Goal: Information Seeking & Learning: Learn about a topic

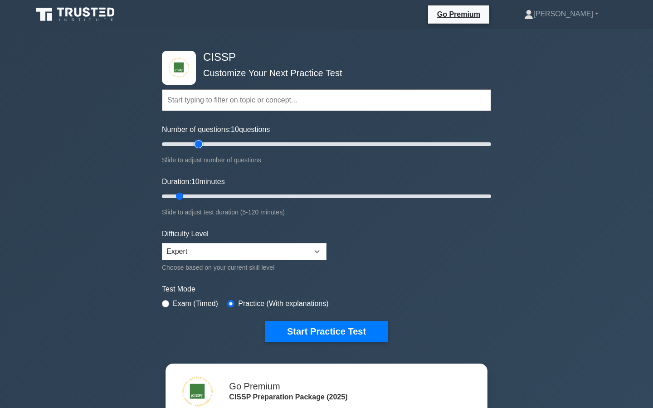
click at [198, 145] on input "Number of questions: 10 questions" at bounding box center [326, 144] width 329 height 11
type input "20"
click at [191, 142] on input "Number of questions: 20 questions" at bounding box center [326, 144] width 329 height 11
click at [191, 194] on input "Duration: 10 minutes" at bounding box center [326, 196] width 329 height 11
type input "20"
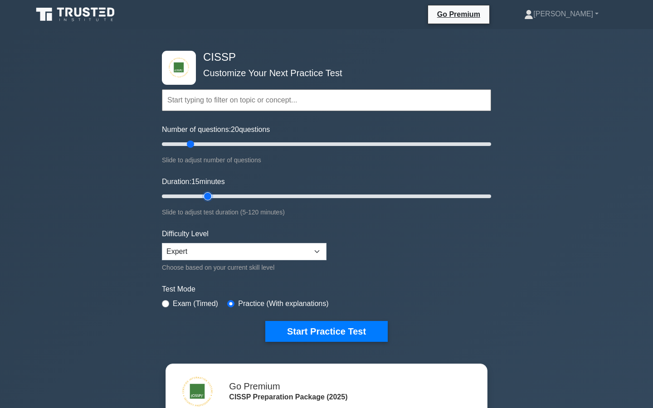
click at [203, 194] on input "Duration: 15 minutes" at bounding box center [326, 196] width 329 height 11
click at [324, 329] on button "Start Practice Test" at bounding box center [326, 331] width 122 height 21
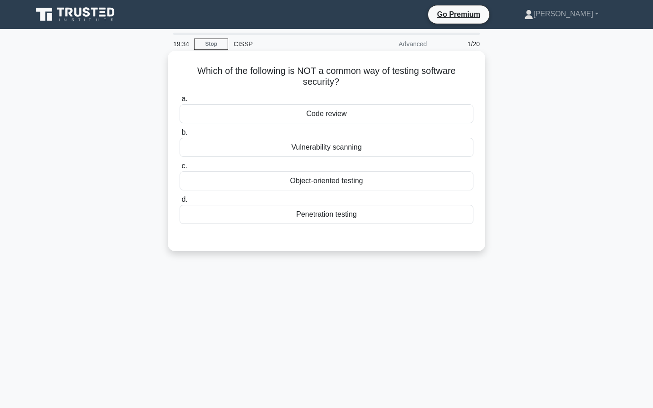
click at [316, 184] on div "Object-oriented testing" at bounding box center [326, 180] width 294 height 19
click at [179, 169] on input "c. Object-oriented testing" at bounding box center [179, 166] width 0 height 6
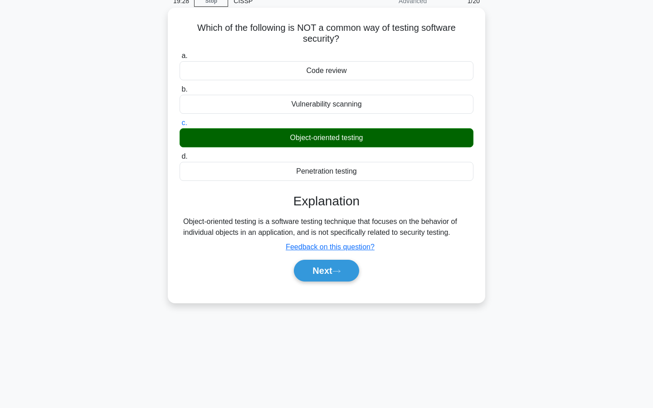
scroll to position [50, 0]
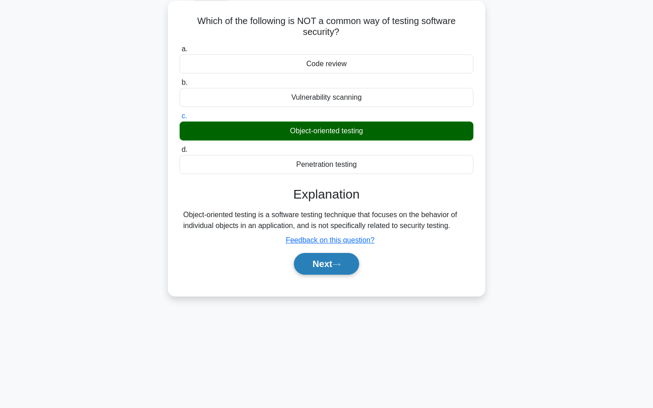
click at [317, 271] on button "Next" at bounding box center [326, 264] width 65 height 22
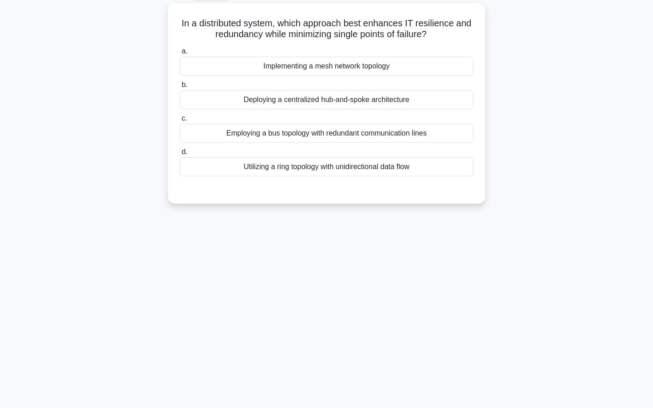
scroll to position [0, 0]
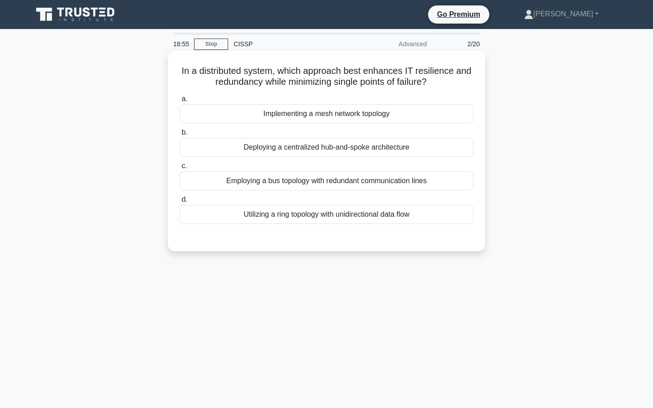
click at [316, 179] on div "Employing a bus topology with redundant communication lines" at bounding box center [326, 180] width 294 height 19
click at [179, 169] on input "c. Employing a bus topology with redundant communication lines" at bounding box center [179, 166] width 0 height 6
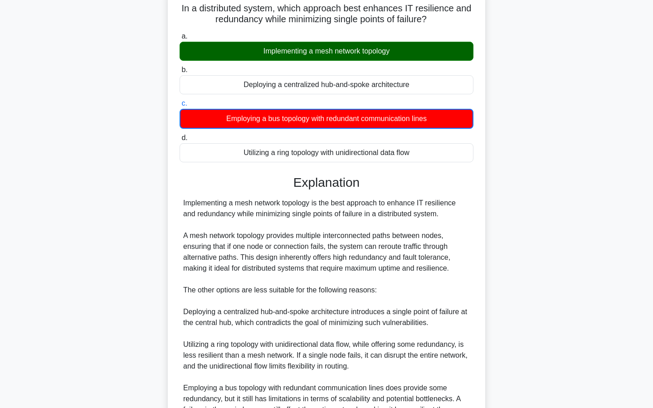
scroll to position [195, 0]
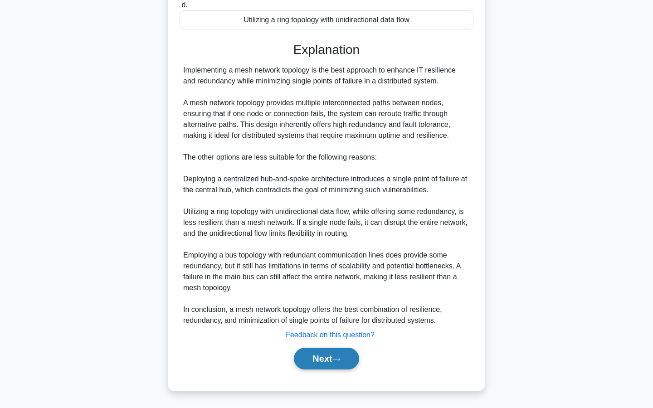
click at [309, 361] on button "Next" at bounding box center [326, 359] width 65 height 22
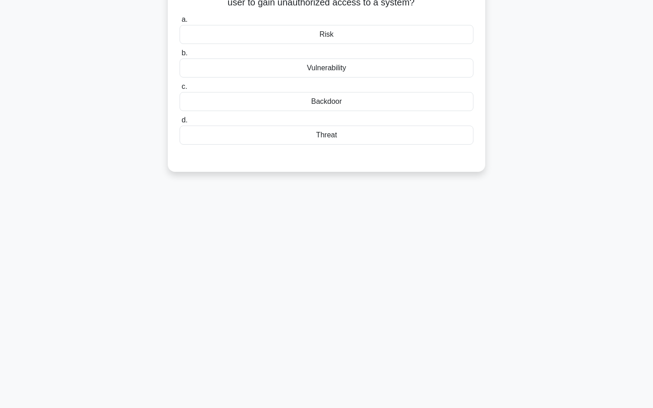
scroll to position [0, 0]
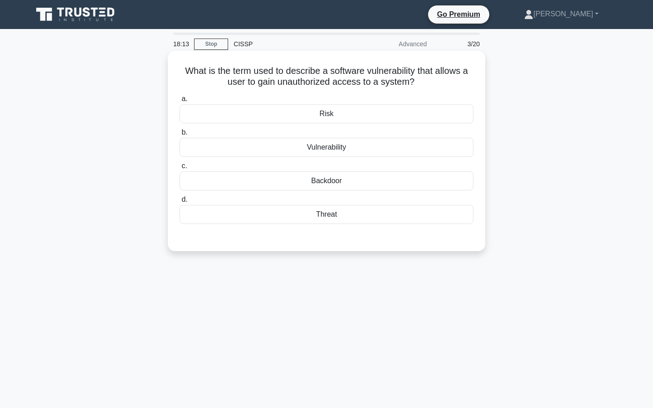
click at [324, 181] on div "Backdoor" at bounding box center [326, 180] width 294 height 19
click at [179, 169] on input "c. Backdoor" at bounding box center [179, 166] width 0 height 6
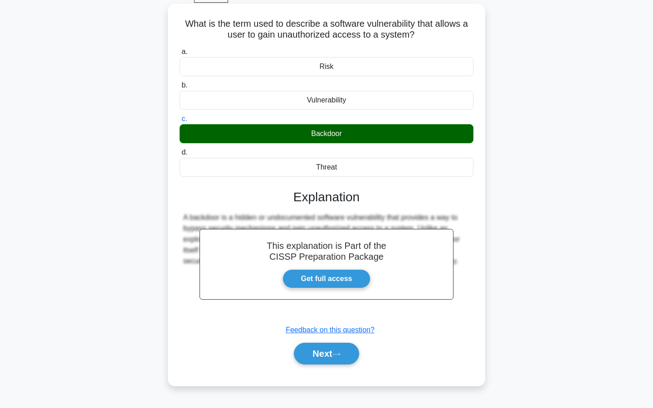
scroll to position [82, 0]
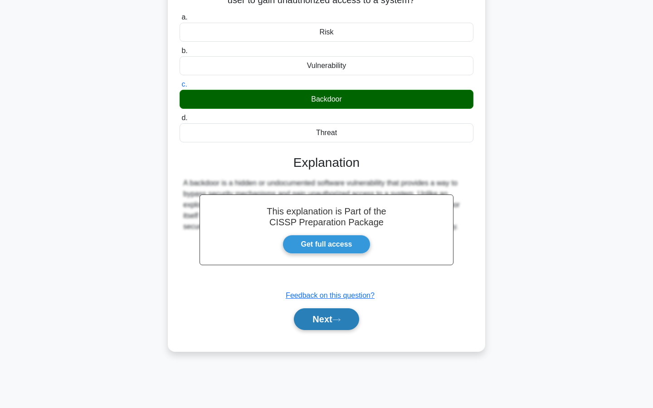
click at [319, 323] on button "Next" at bounding box center [326, 319] width 65 height 22
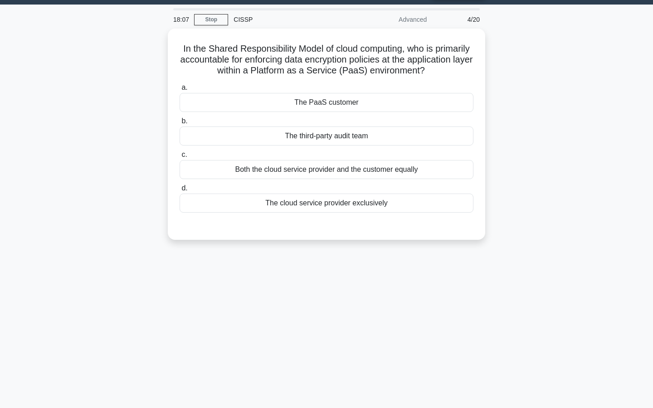
scroll to position [0, 0]
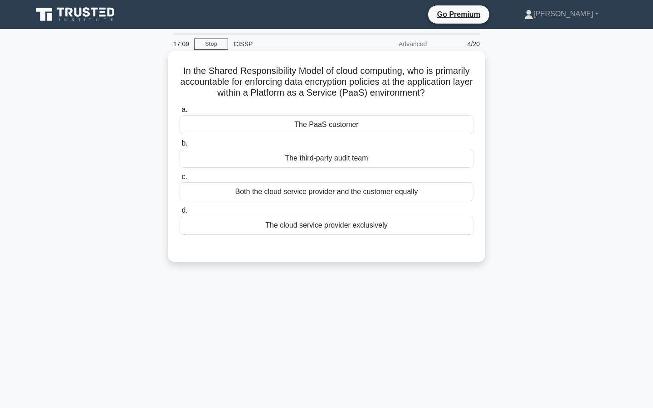
click at [324, 131] on div "The PaaS customer" at bounding box center [326, 124] width 294 height 19
click at [179, 113] on input "a. The PaaS customer" at bounding box center [179, 110] width 0 height 6
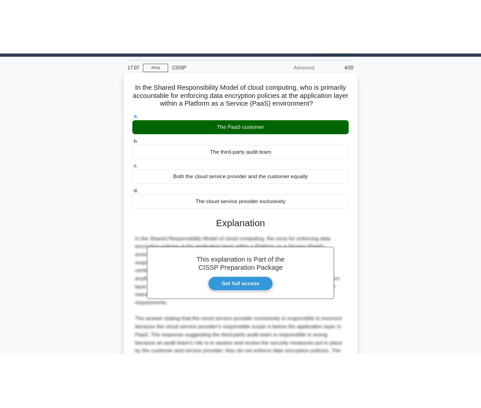
scroll to position [30, 0]
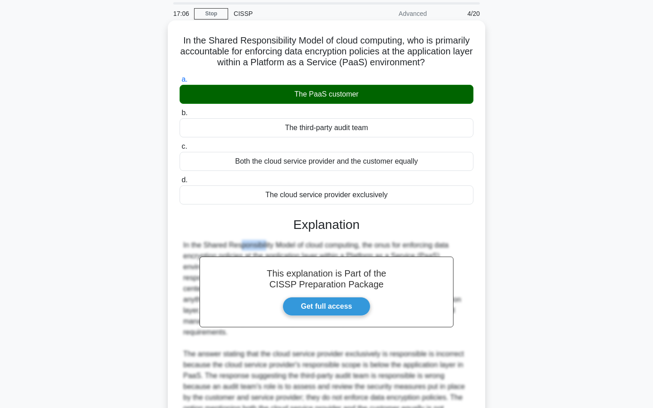
drag, startPoint x: 183, startPoint y: 243, endPoint x: 210, endPoint y: 244, distance: 27.2
click at [210, 244] on div "In the Shared Responsibility Model of cloud computing, the onus for enforcing d…" at bounding box center [326, 343] width 286 height 207
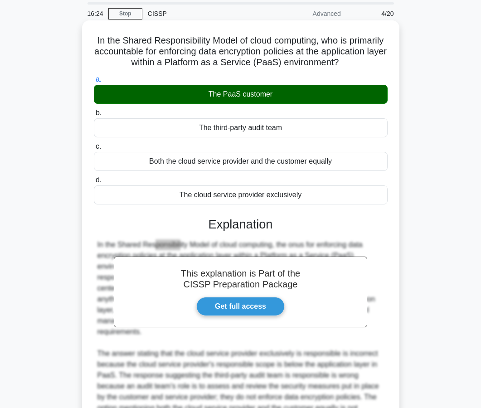
scroll to position [150, 0]
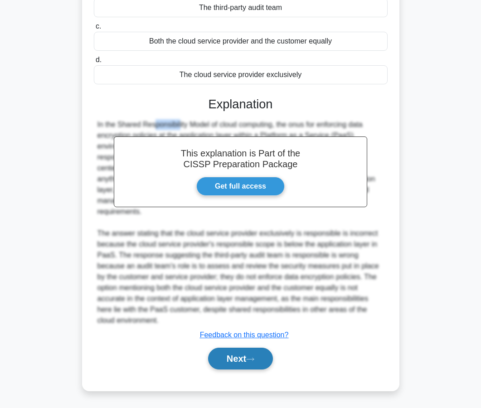
click at [251, 363] on button "Next" at bounding box center [240, 359] width 65 height 22
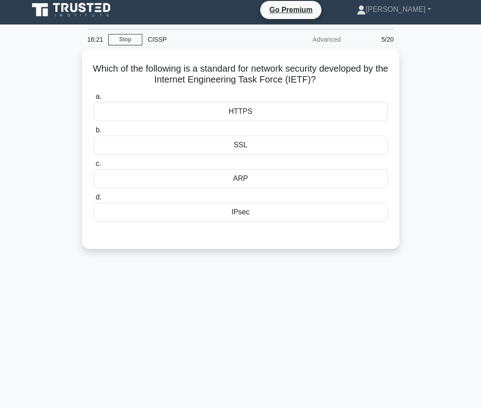
scroll to position [0, 0]
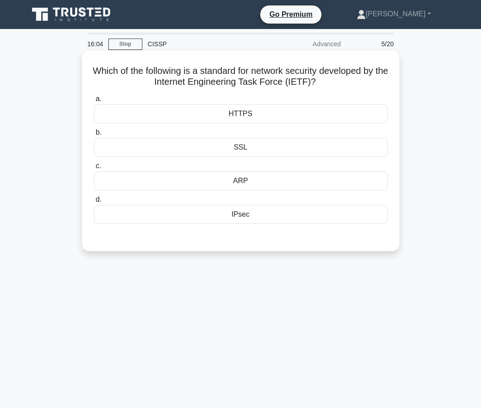
click at [250, 219] on div "IPsec" at bounding box center [241, 214] width 294 height 19
click at [94, 203] on input "d. IPsec" at bounding box center [94, 200] width 0 height 6
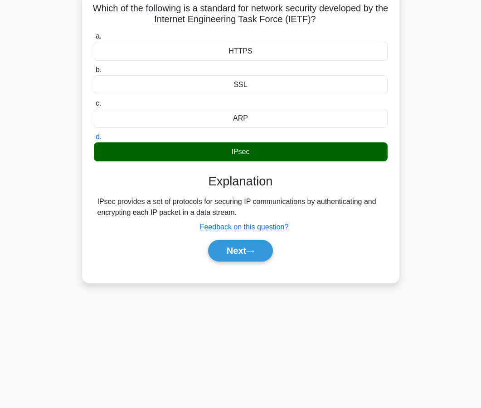
scroll to position [82, 0]
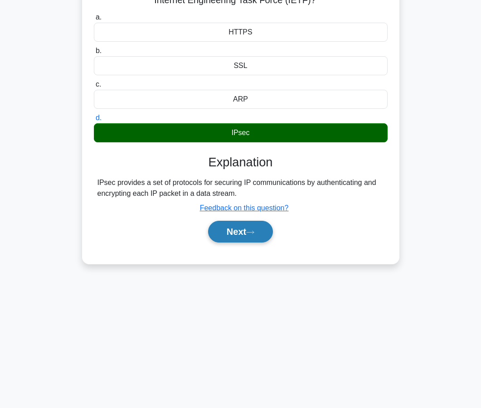
click at [251, 240] on button "Next" at bounding box center [240, 232] width 65 height 22
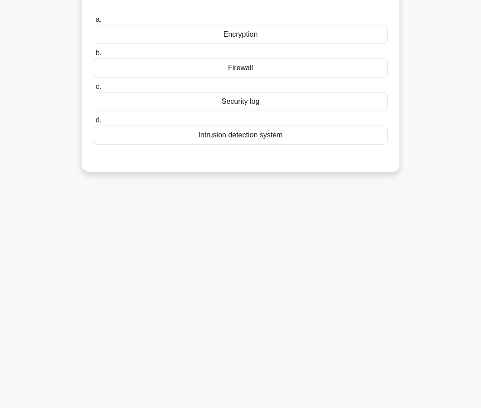
scroll to position [0, 0]
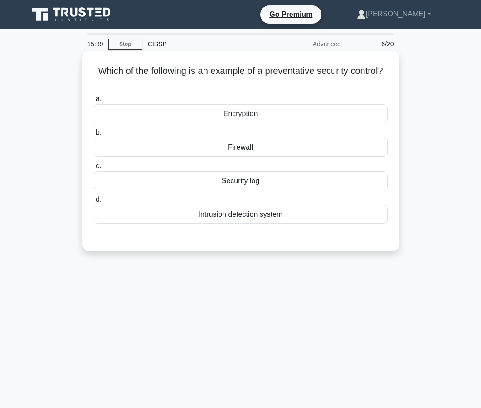
click at [246, 147] on div "Firewall" at bounding box center [241, 147] width 294 height 19
click at [94, 135] on input "b. Firewall" at bounding box center [94, 133] width 0 height 6
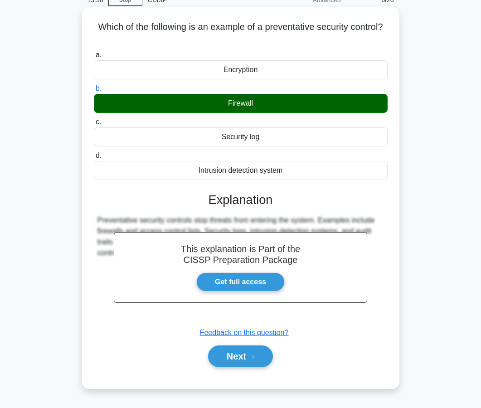
scroll to position [82, 0]
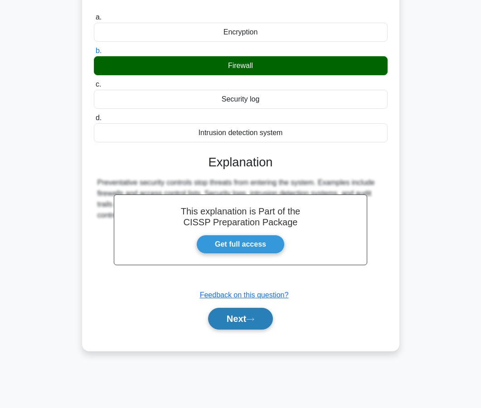
click at [237, 321] on button "Next" at bounding box center [240, 319] width 65 height 22
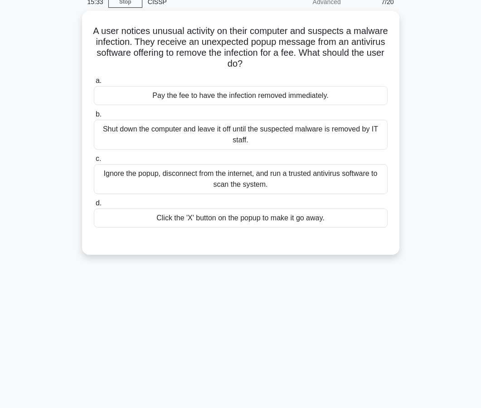
scroll to position [0, 0]
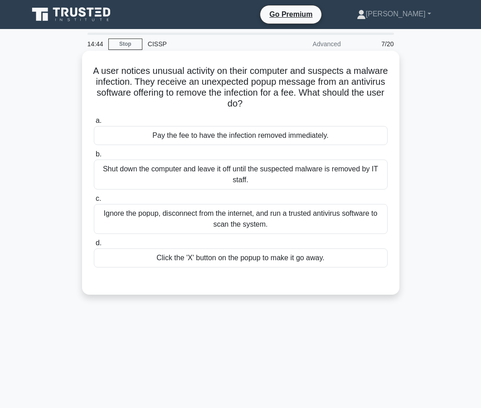
click at [236, 217] on div "Ignore the popup, disconnect from the internet, and run a trusted antivirus sof…" at bounding box center [241, 219] width 294 height 30
click at [94, 202] on input "c. Ignore the popup, disconnect from the internet, and run a trusted antivirus …" at bounding box center [94, 199] width 0 height 6
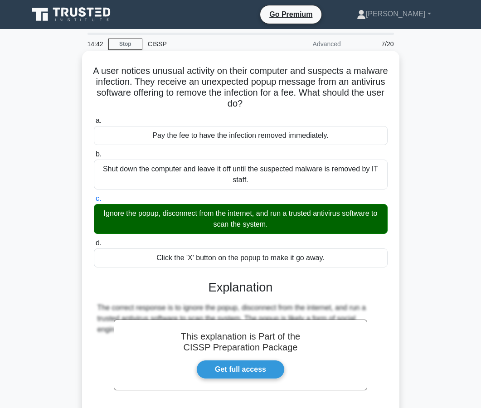
scroll to position [85, 0]
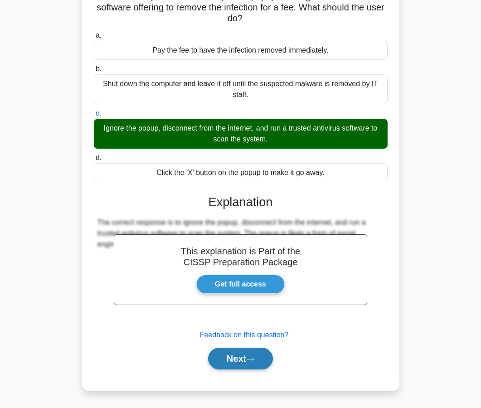
click at [237, 364] on button "Next" at bounding box center [240, 359] width 65 height 22
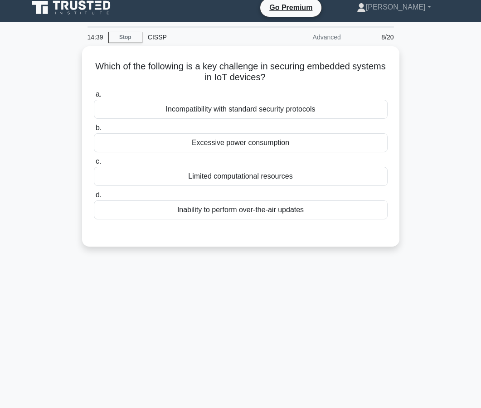
scroll to position [0, 0]
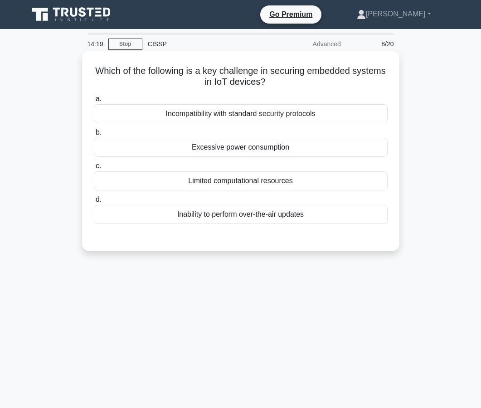
click at [234, 120] on div "Incompatibility with standard security protocols" at bounding box center [241, 113] width 294 height 19
click at [94, 102] on input "a. Incompatibility with standard security protocols" at bounding box center [94, 99] width 0 height 6
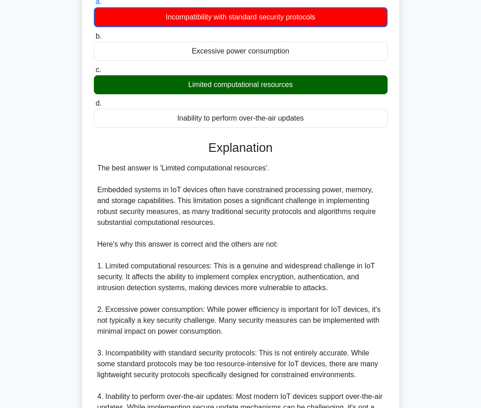
scroll to position [238, 0]
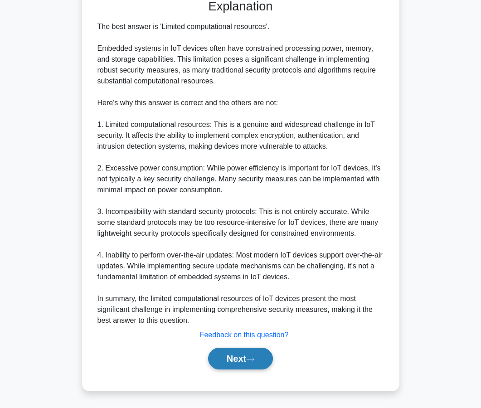
click at [222, 352] on button "Next" at bounding box center [240, 359] width 65 height 22
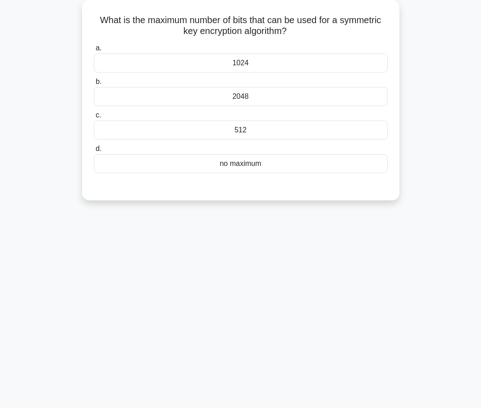
scroll to position [0, 0]
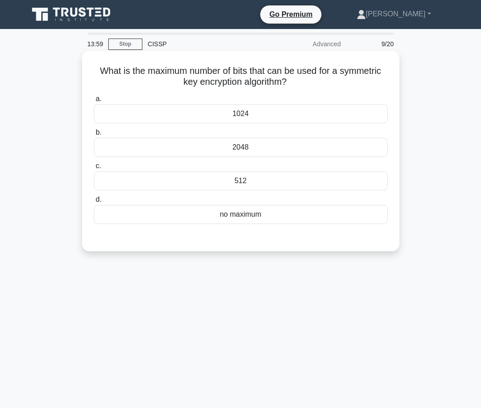
click at [244, 148] on div "2048" at bounding box center [241, 147] width 294 height 19
click at [94, 135] on input "b. 2048" at bounding box center [94, 133] width 0 height 6
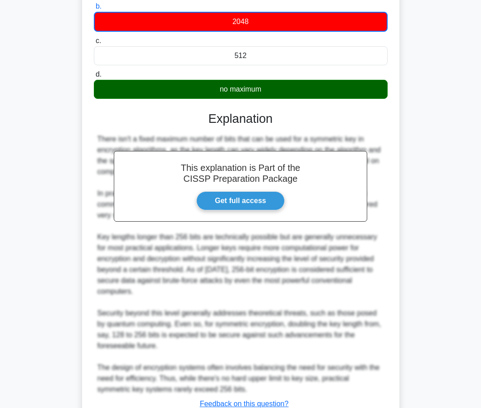
scroll to position [195, 0]
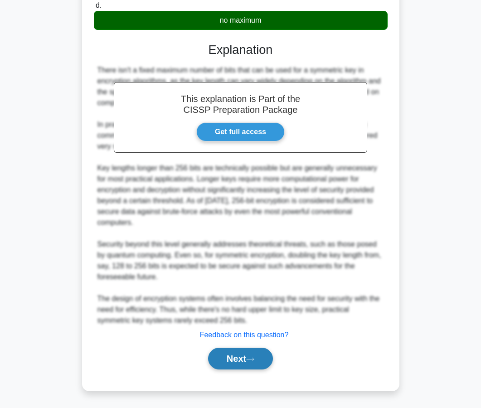
click at [231, 355] on button "Next" at bounding box center [240, 359] width 65 height 22
click at [233, 363] on button "Next" at bounding box center [240, 359] width 65 height 22
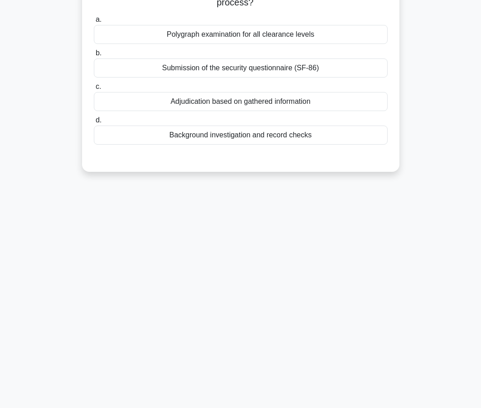
scroll to position [0, 0]
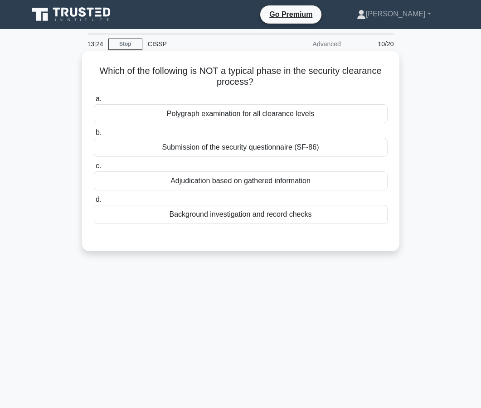
click at [240, 121] on div "Polygraph examination for all clearance levels" at bounding box center [241, 113] width 294 height 19
click at [94, 102] on input "a. Polygraph examination for all clearance levels" at bounding box center [94, 99] width 0 height 6
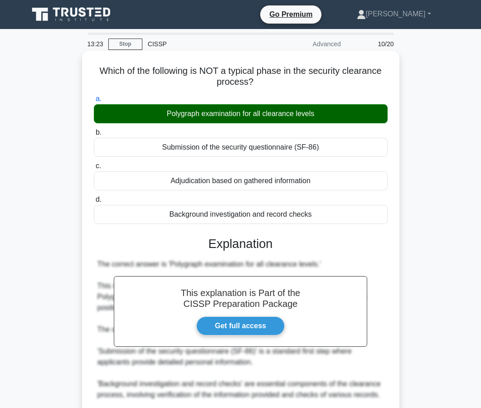
scroll to position [140, 0]
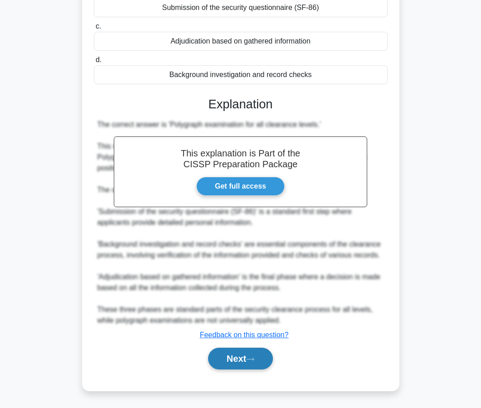
click at [259, 357] on button "Next" at bounding box center [240, 359] width 65 height 22
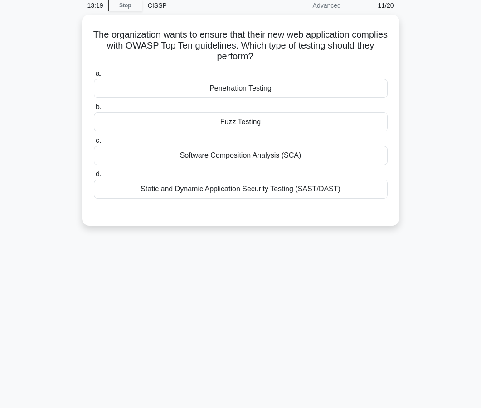
scroll to position [0, 0]
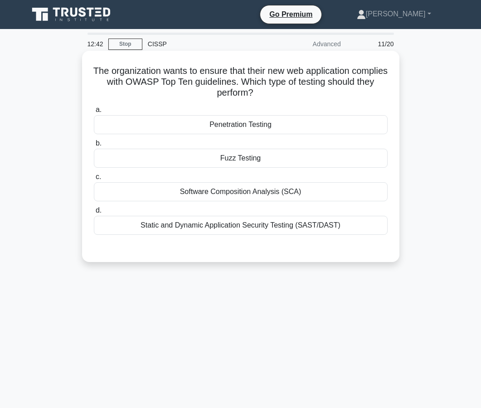
click at [242, 227] on div "Static and Dynamic Application Security Testing (SAST/DAST)" at bounding box center [241, 225] width 294 height 19
click at [94, 213] on input "d. Static and Dynamic Application Security Testing (SAST/DAST)" at bounding box center [94, 211] width 0 height 6
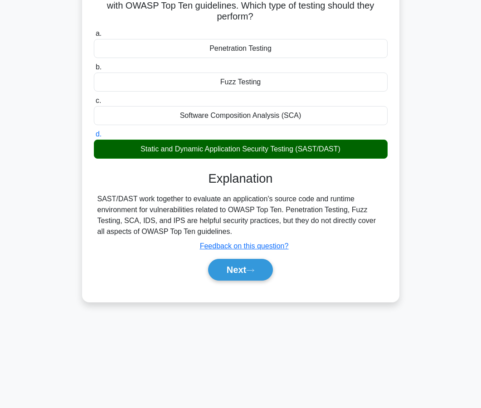
scroll to position [77, 0]
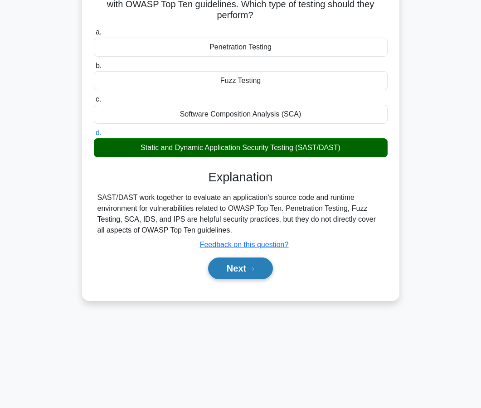
click at [239, 270] on button "Next" at bounding box center [240, 268] width 65 height 22
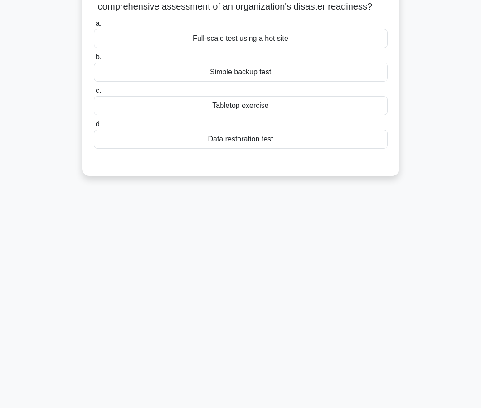
scroll to position [0, 0]
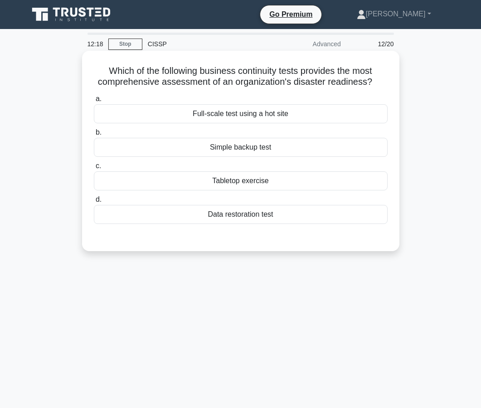
click at [232, 113] on div "Full-scale test using a hot site" at bounding box center [241, 113] width 294 height 19
click at [94, 102] on input "a. Full-scale test using a hot site" at bounding box center [94, 99] width 0 height 6
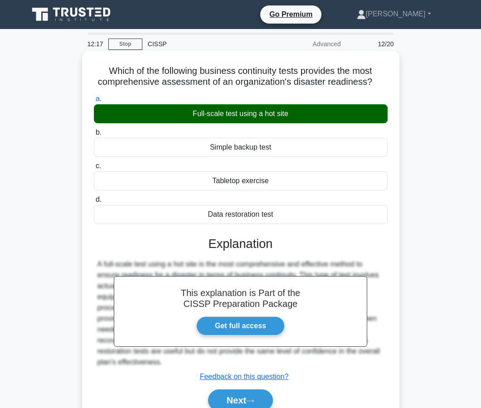
scroll to position [82, 0]
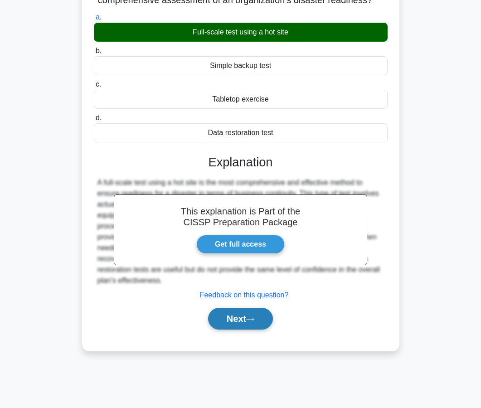
click at [236, 313] on button "Next" at bounding box center [240, 319] width 65 height 22
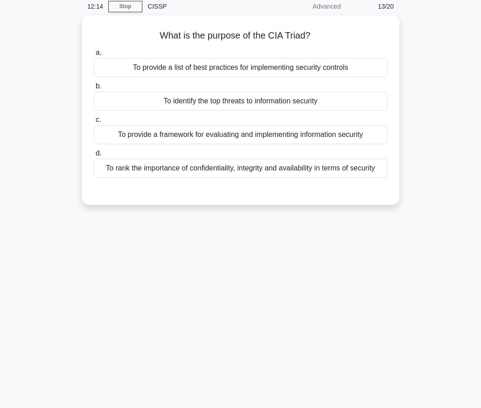
scroll to position [0, 0]
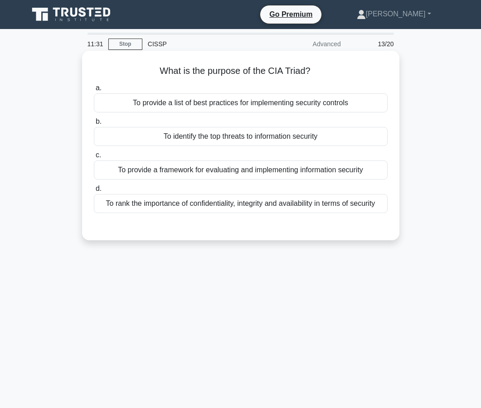
click at [238, 176] on div "To provide a framework for evaluating and implementing information security" at bounding box center [241, 169] width 294 height 19
click at [94, 158] on input "c. To provide a framework for evaluating and implementing information security" at bounding box center [94, 155] width 0 height 6
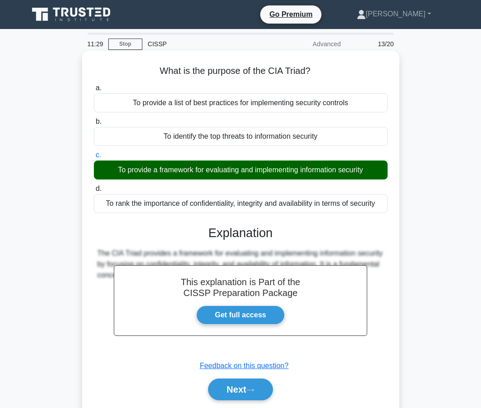
scroll to position [82, 0]
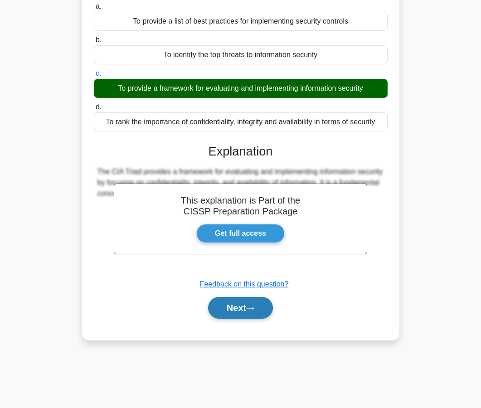
click at [235, 312] on button "Next" at bounding box center [240, 308] width 65 height 22
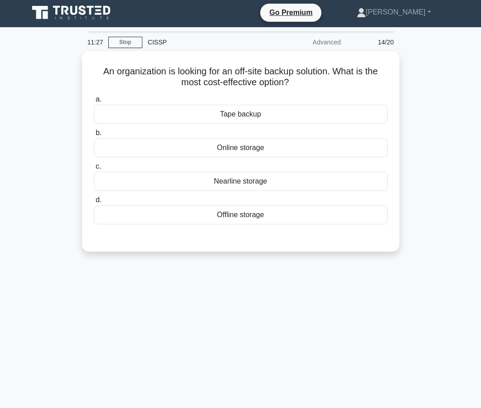
scroll to position [0, 0]
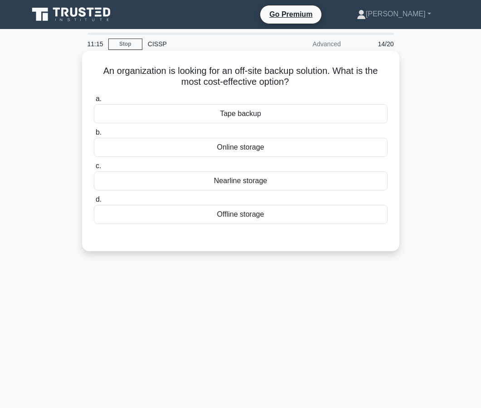
click at [239, 114] on div "Tape backup" at bounding box center [241, 113] width 294 height 19
click at [94, 102] on input "a. Tape backup" at bounding box center [94, 99] width 0 height 6
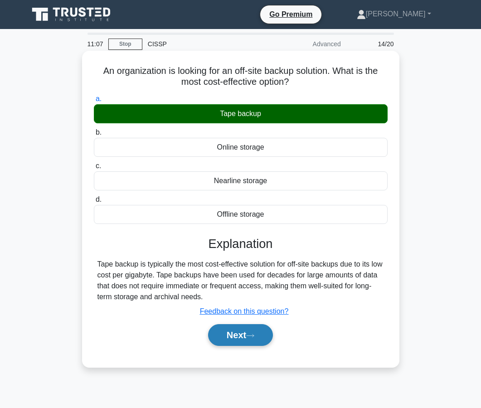
click at [231, 330] on button "Next" at bounding box center [240, 335] width 65 height 22
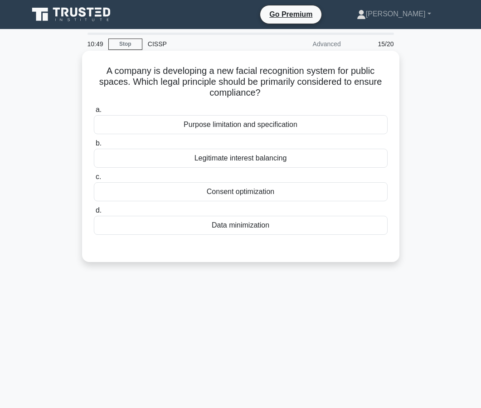
click at [242, 200] on div "Consent optimization" at bounding box center [241, 191] width 294 height 19
click at [94, 180] on input "c. Consent optimization" at bounding box center [94, 177] width 0 height 6
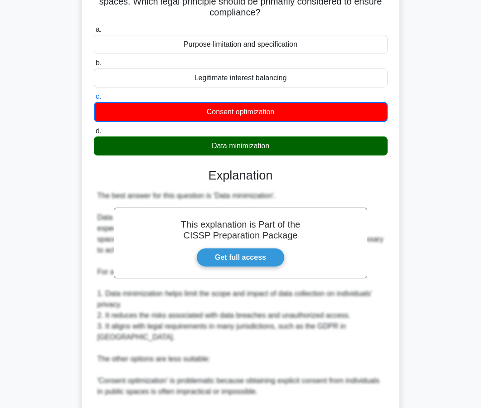
scroll to position [82, 0]
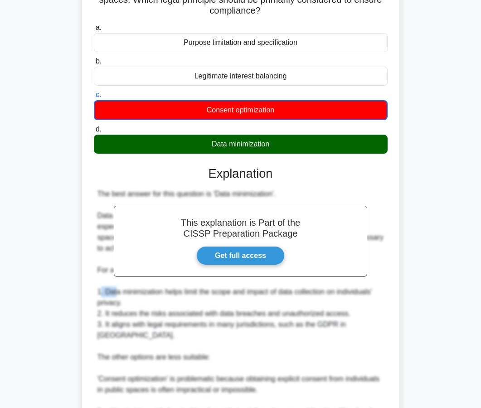
drag, startPoint x: 99, startPoint y: 294, endPoint x: 118, endPoint y: 294, distance: 18.6
click at [118, 294] on div "The best answer for this question is 'Data minimization'. Data minimization is …" at bounding box center [240, 352] width 286 height 326
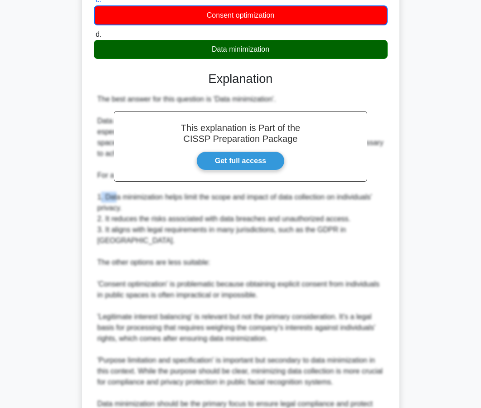
scroll to position [242, 0]
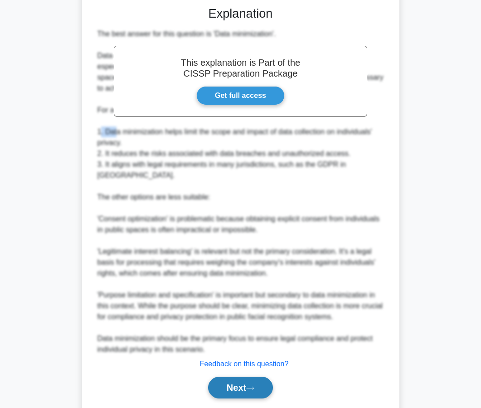
click at [253, 377] on button "Next" at bounding box center [240, 388] width 65 height 22
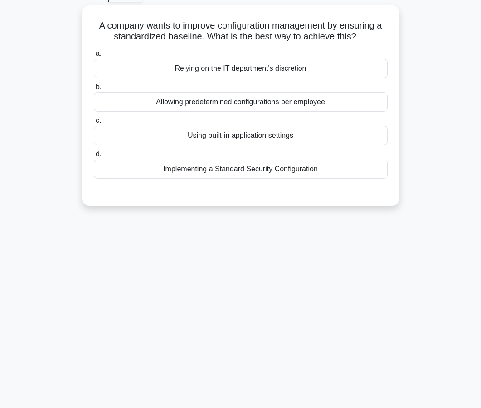
scroll to position [0, 0]
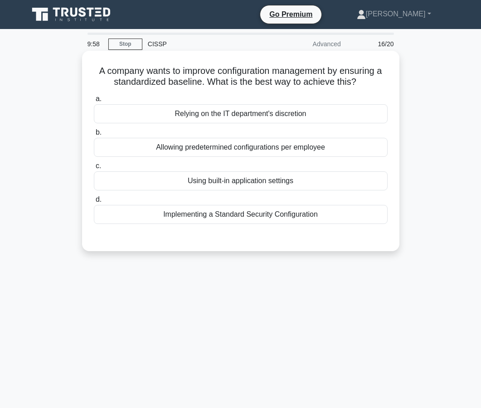
click at [240, 215] on div "Implementing a Standard Security Configuration" at bounding box center [241, 214] width 294 height 19
click at [94, 203] on input "d. Implementing a Standard Security Configuration" at bounding box center [94, 200] width 0 height 6
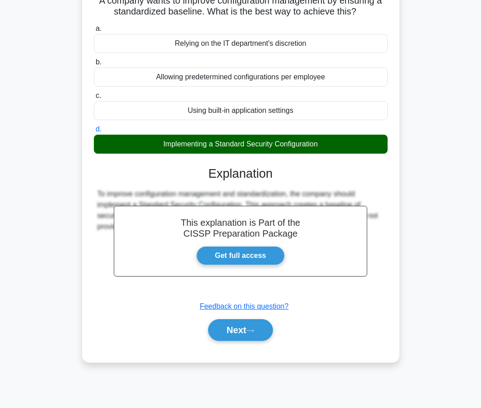
scroll to position [82, 0]
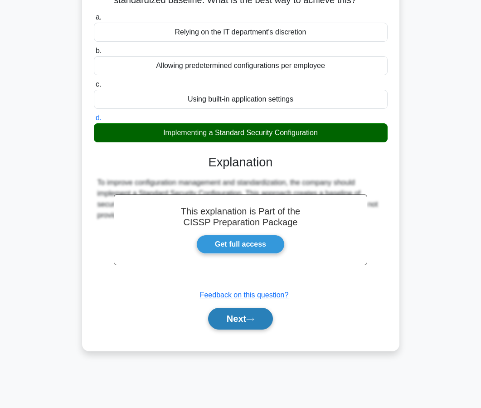
click at [242, 313] on button "Next" at bounding box center [240, 319] width 65 height 22
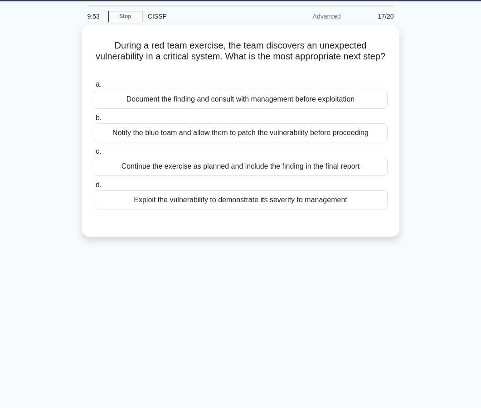
scroll to position [0, 0]
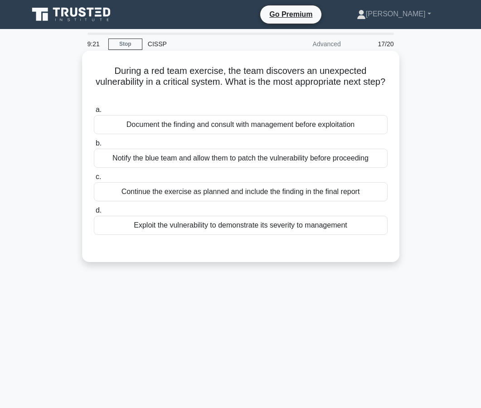
click at [238, 197] on div "Continue the exercise as planned and include the finding in the final report" at bounding box center [241, 191] width 294 height 19
click at [94, 180] on input "c. Continue the exercise as planned and include the finding in the final report" at bounding box center [94, 177] width 0 height 6
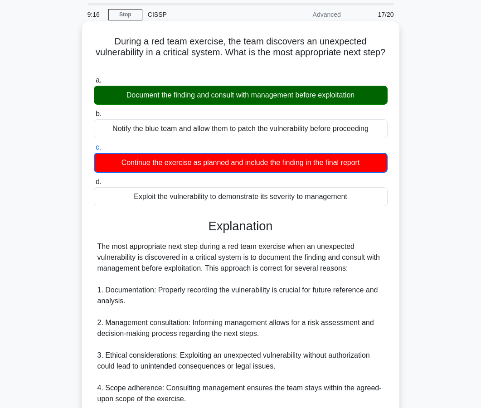
scroll to position [271, 0]
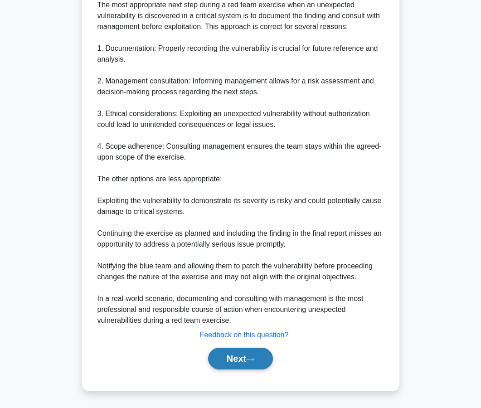
click at [225, 367] on button "Next" at bounding box center [240, 359] width 65 height 22
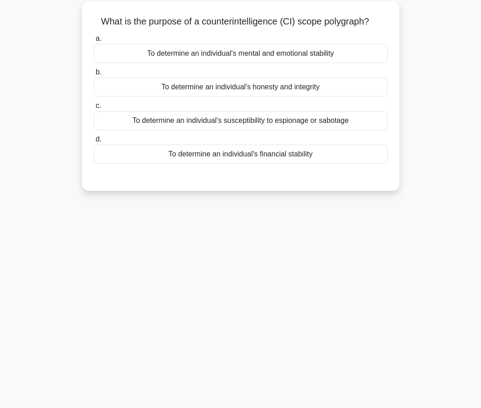
scroll to position [0, 0]
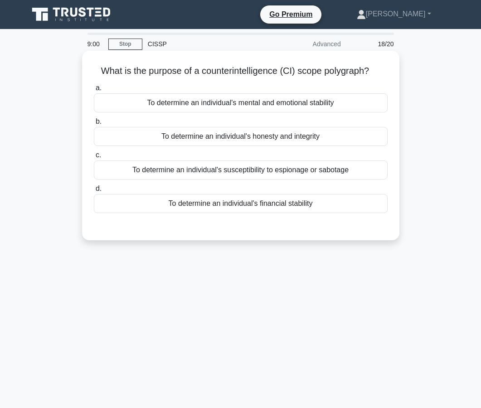
click at [247, 166] on div "To determine an individual's susceptibility to espionage or sabotage" at bounding box center [241, 169] width 294 height 19
click at [94, 158] on input "c. To determine an individual's susceptibility to espionage or sabotage" at bounding box center [94, 155] width 0 height 6
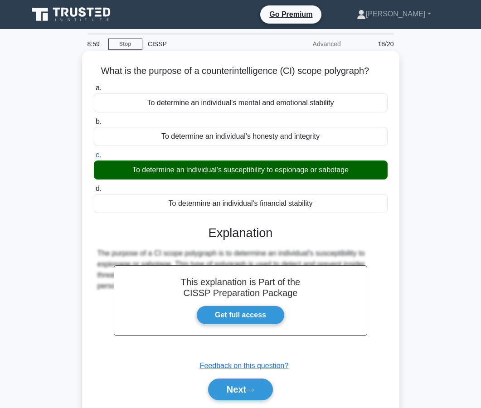
scroll to position [82, 0]
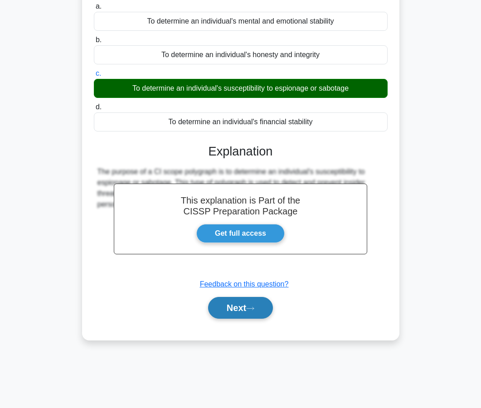
click at [239, 313] on button "Next" at bounding box center [240, 308] width 65 height 22
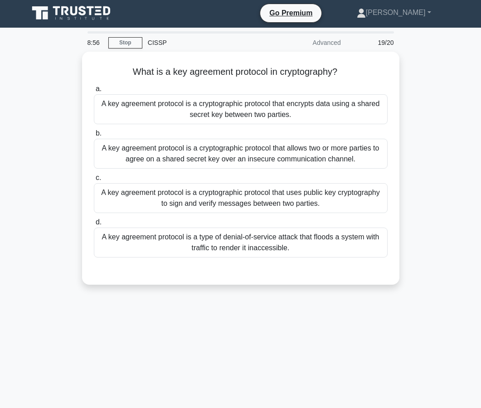
scroll to position [0, 0]
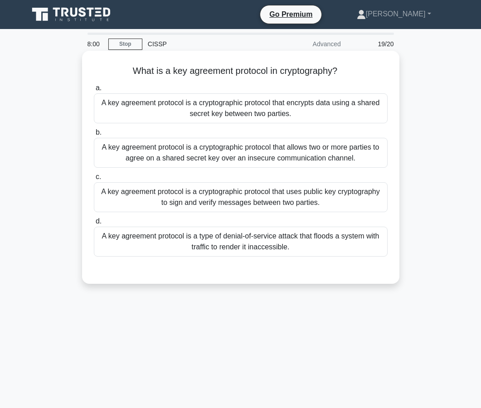
click at [236, 155] on div "A key agreement protocol is a cryptographic protocol that allows two or more pa…" at bounding box center [241, 153] width 294 height 30
click at [94, 135] on input "b. A key agreement protocol is a cryptographic protocol that allows two or more…" at bounding box center [94, 133] width 0 height 6
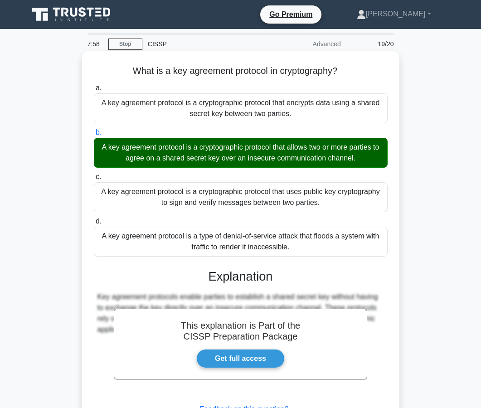
scroll to position [82, 0]
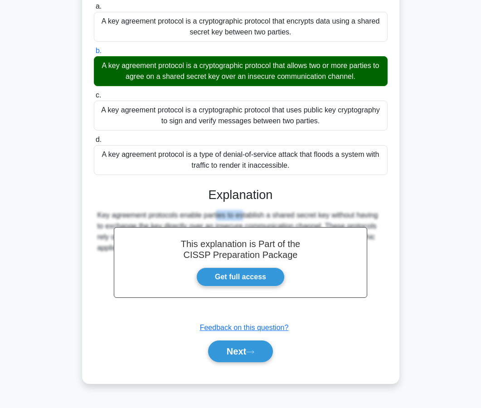
drag, startPoint x: 192, startPoint y: 216, endPoint x: 160, endPoint y: 215, distance: 31.3
click at [160, 215] on div "Key agreement protocols enable parties to establish a shared secret key without…" at bounding box center [240, 232] width 286 height 44
click at [255, 356] on button "Next" at bounding box center [240, 351] width 65 height 22
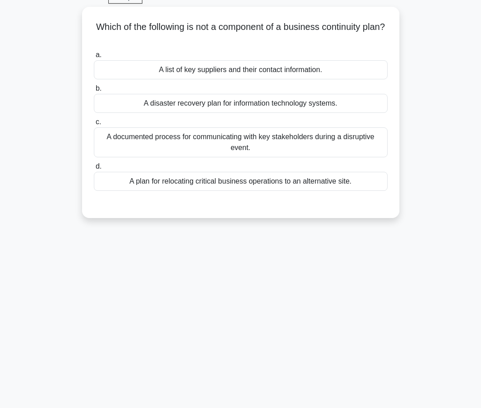
scroll to position [0, 0]
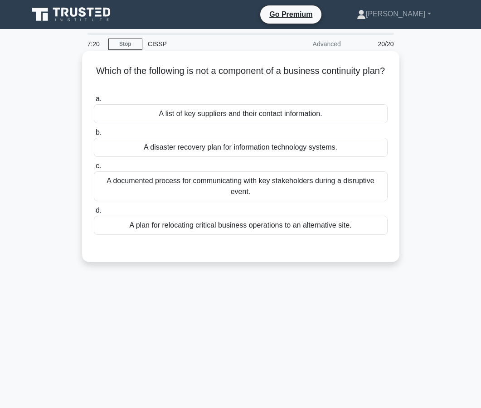
click at [245, 188] on div "A documented process for communicating with key stakeholders during a disruptiv…" at bounding box center [241, 186] width 294 height 30
click at [94, 169] on input "c. A documented process for communicating with key stakeholders during a disrup…" at bounding box center [94, 166] width 0 height 6
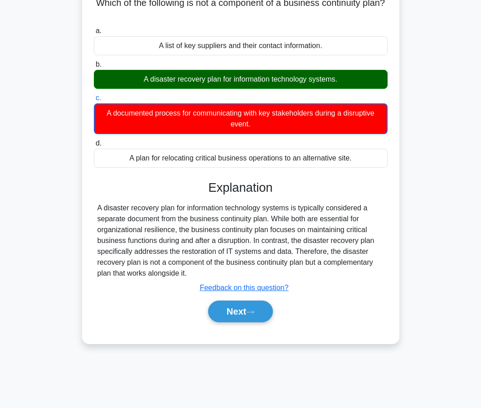
scroll to position [82, 0]
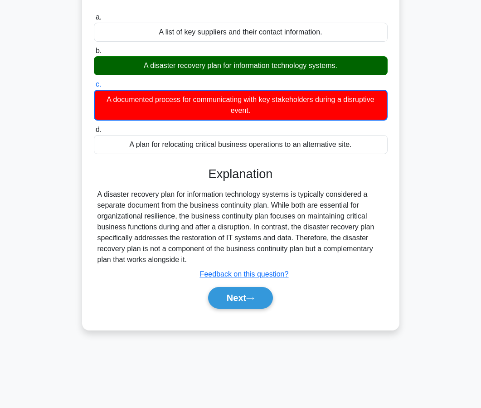
click at [236, 311] on div "Next" at bounding box center [241, 297] width 294 height 29
click at [236, 305] on button "Next" at bounding box center [240, 298] width 65 height 22
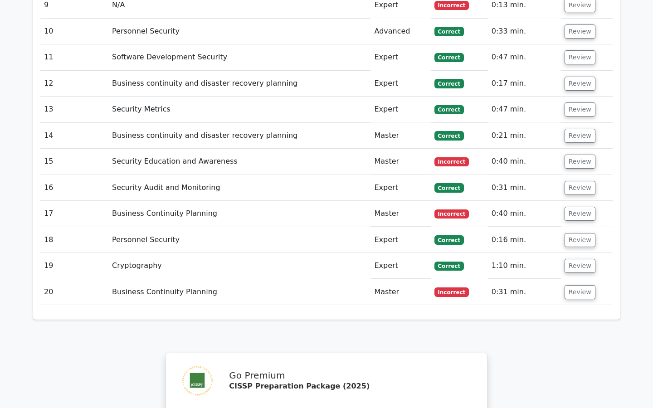
scroll to position [1410, 0]
